Goal: Information Seeking & Learning: Learn about a topic

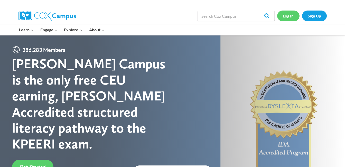
click at [290, 16] on link "Log In" at bounding box center [288, 16] width 22 height 11
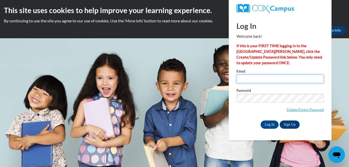
click at [239, 78] on input "Email" at bounding box center [279, 78] width 87 height 9
type input "efmichail@mnps.org"
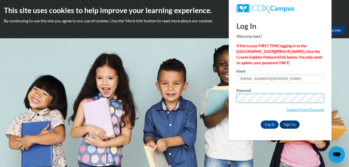
click at [260, 120] on input "Log In" at bounding box center [269, 124] width 18 height 8
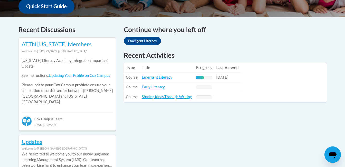
scroll to position [202, 0]
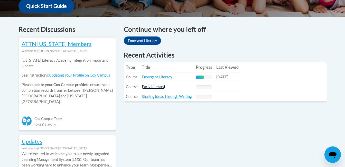
click at [149, 86] on link "Early Literacy" at bounding box center [153, 86] width 23 height 4
click at [151, 77] on link "Emergent Literacy" at bounding box center [157, 77] width 31 height 4
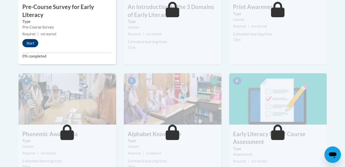
scroll to position [225, 0]
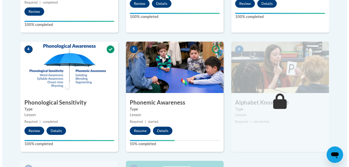
scroll to position [258, 0]
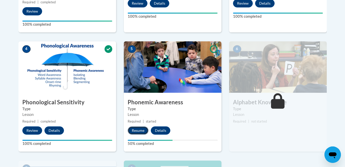
click at [137, 128] on button "Resume" at bounding box center [138, 130] width 21 height 8
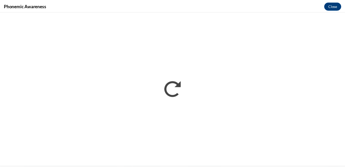
scroll to position [0, 0]
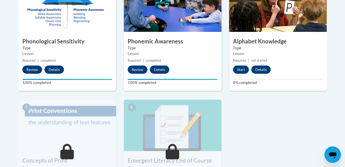
scroll to position [317, 0]
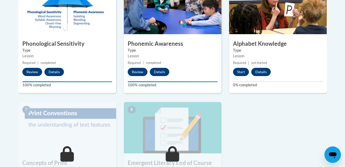
drag, startPoint x: 337, startPoint y: 105, endPoint x: 336, endPoint y: 101, distance: 3.1
click at [336, 101] on body "This site uses cookies to help improve your learning experience. By continuing …" at bounding box center [172, 8] width 345 height 651
